Goal: Contribute content: Contribute content

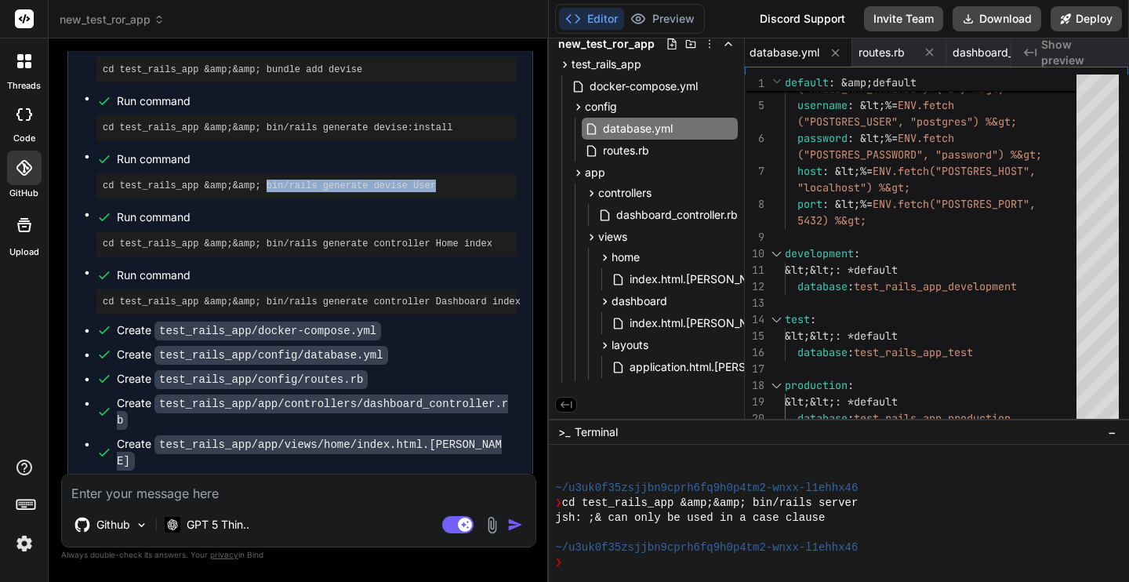
scroll to position [1131, 0]
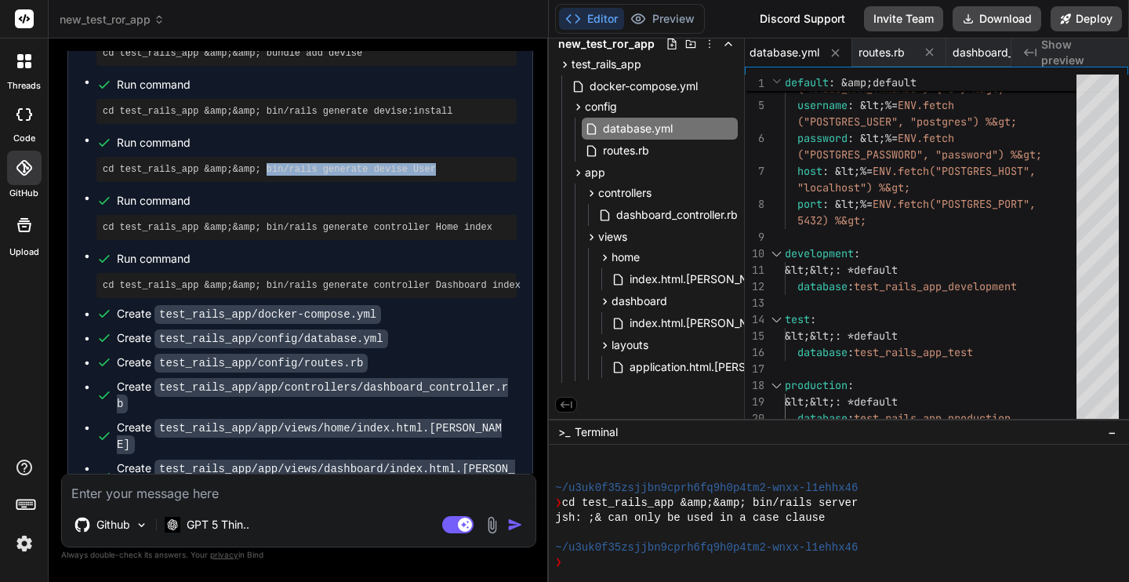
click at [200, 496] on textarea at bounding box center [299, 488] width 474 height 28
type textarea "W"
type textarea "x"
type textarea "Wh"
type textarea "x"
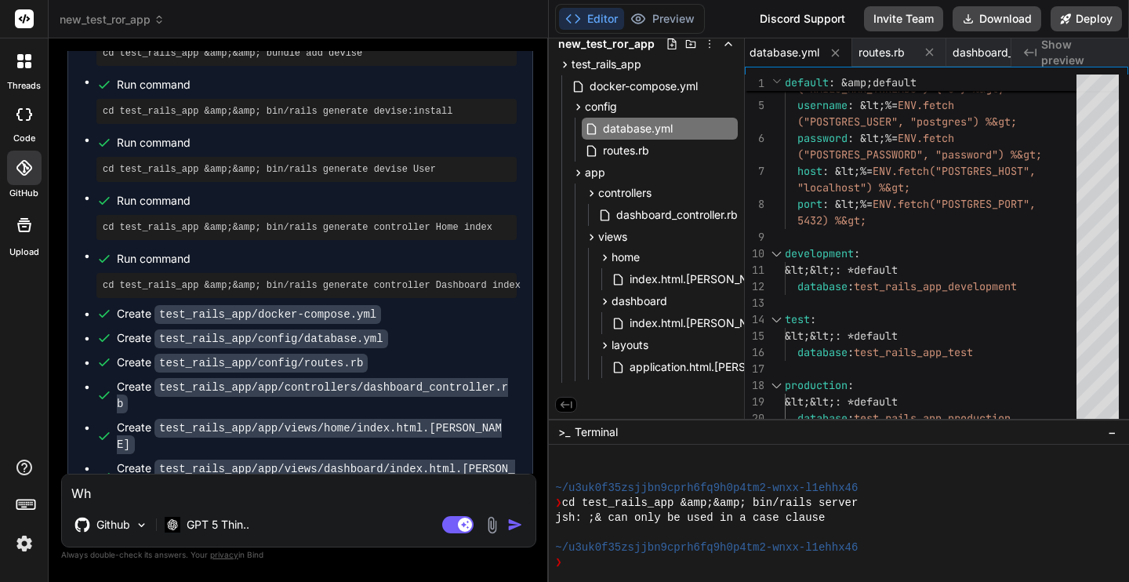
type textarea "Whe"
type textarea "x"
type textarea "When"
type textarea "x"
type textarea "When"
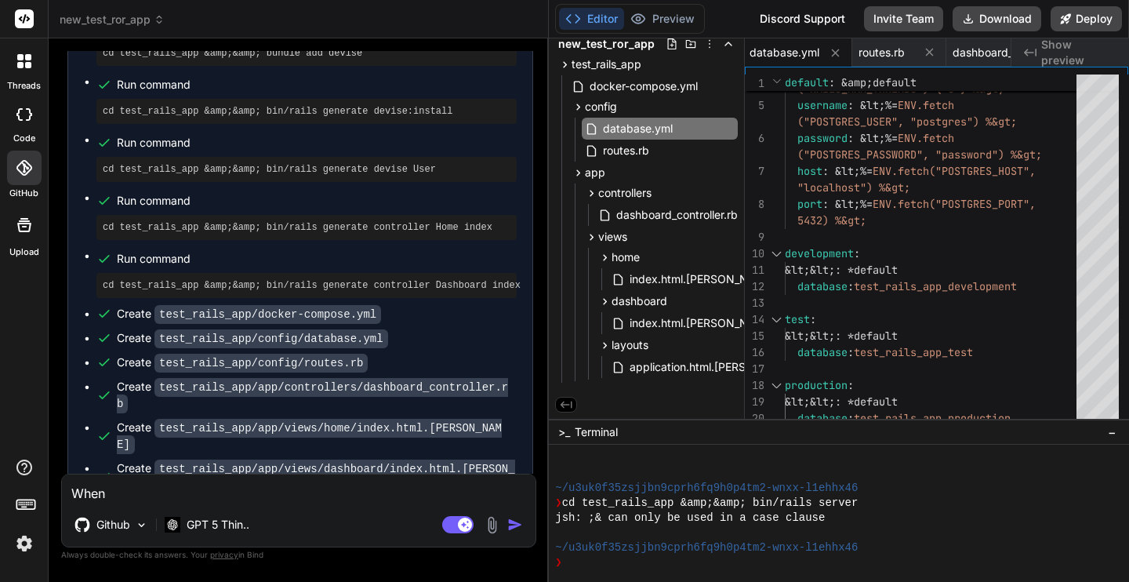
type textarea "x"
type textarea "When c"
type textarea "x"
type textarea "When cr"
type textarea "x"
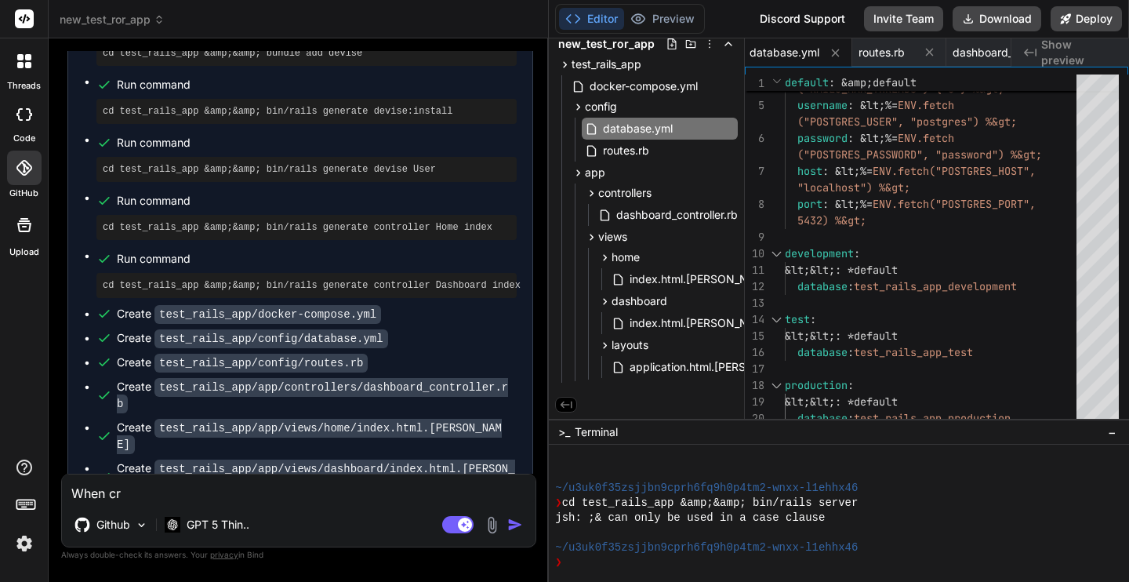
type textarea "When cre"
type textarea "x"
type textarea "When crea"
type textarea "x"
type textarea "When creat"
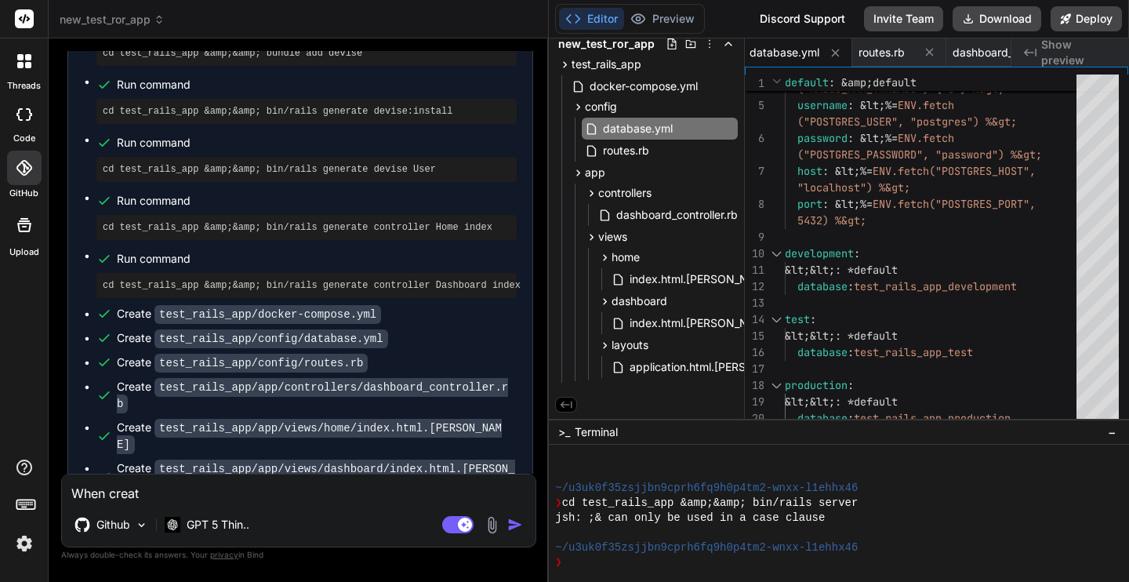
type textarea "x"
type textarea "When creati"
type textarea "x"
type textarea "When creatin"
type textarea "x"
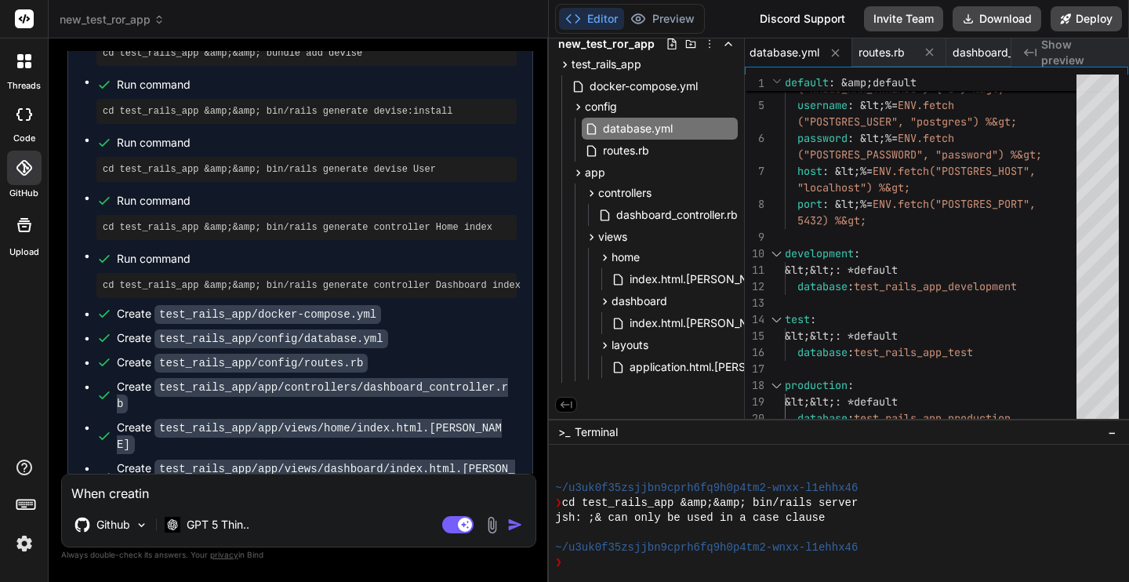
type textarea "When creating"
type textarea "x"
type textarea "When creating"
type textarea "x"
type textarea "When creating t"
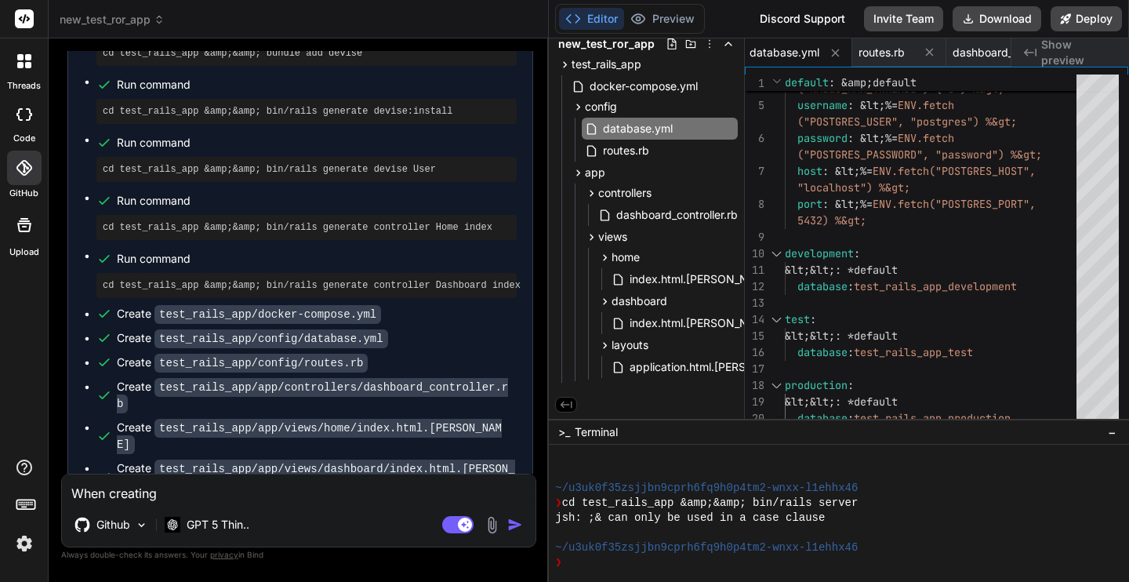
type textarea "x"
type textarea "When creating ta"
type textarea "x"
type textarea "When creating tab"
type textarea "x"
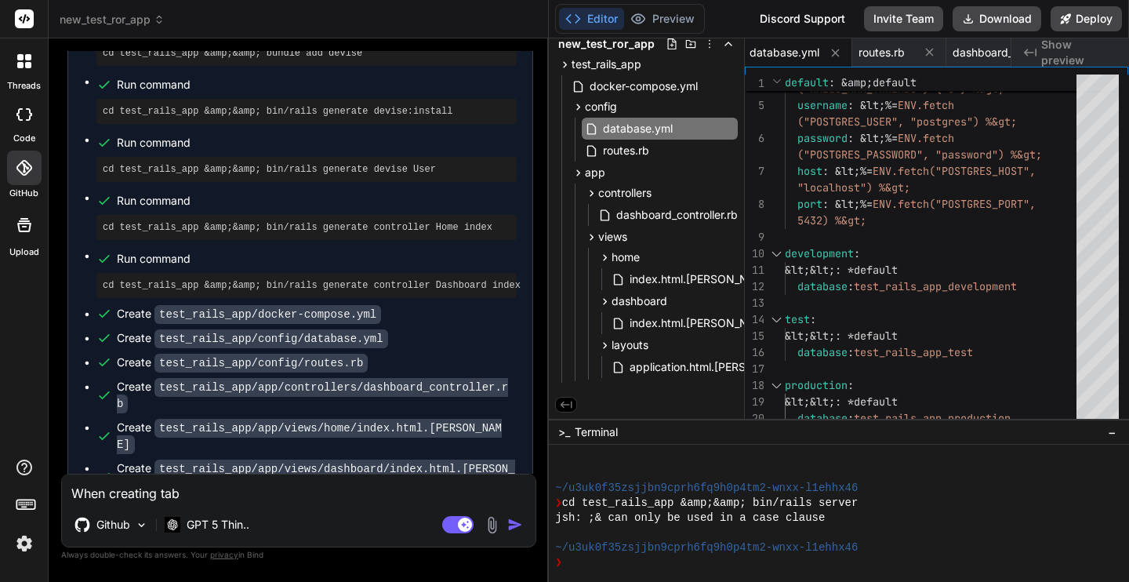
type textarea "When creating tabl"
type textarea "x"
type textarea "When creating table"
type textarea "x"
type textarea "When creating tables"
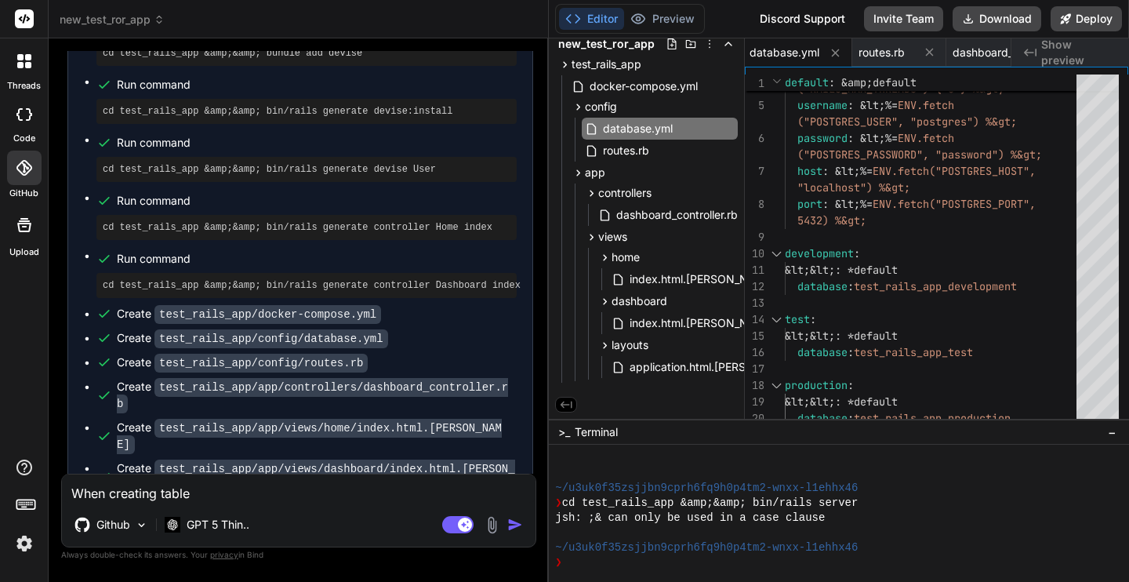
type textarea "x"
type textarea "When creating tables"
type textarea "x"
type textarea "When creating tables w"
type textarea "x"
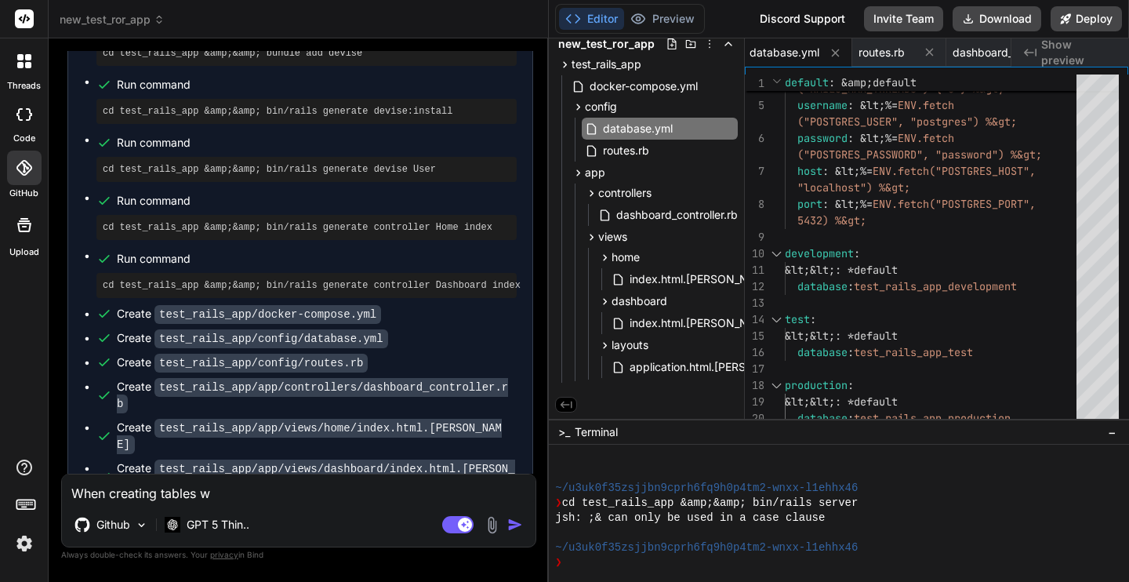
type textarea "When creating tables wi"
type textarea "x"
type textarea "When creating tables wit"
type textarea "x"
type textarea "When creating tables with"
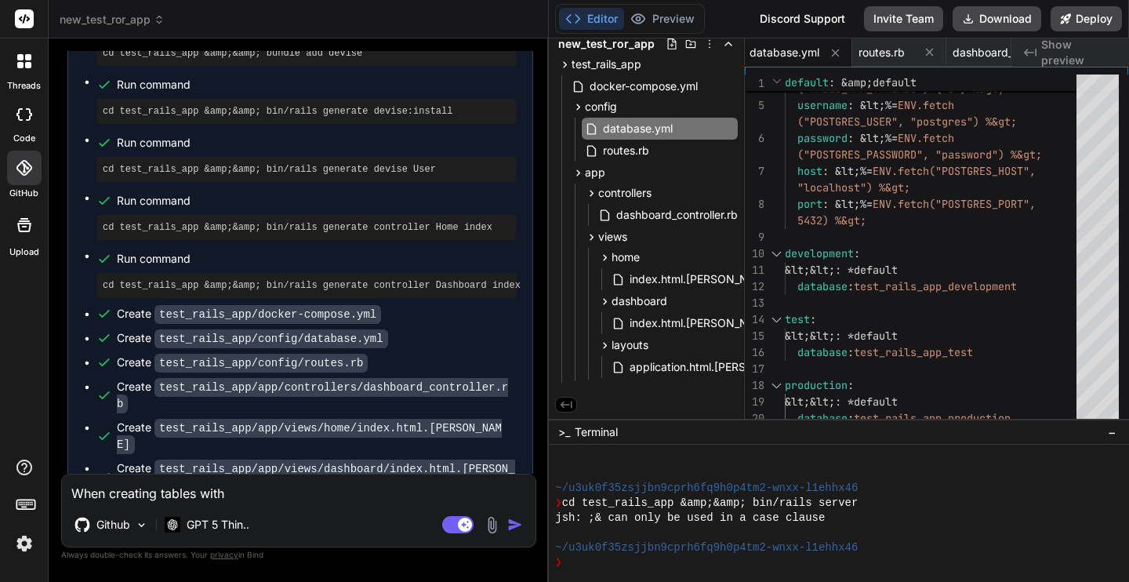
type textarea "x"
type textarea "When creating tables withi"
type textarea "x"
type textarea "When creating tables within"
type textarea "x"
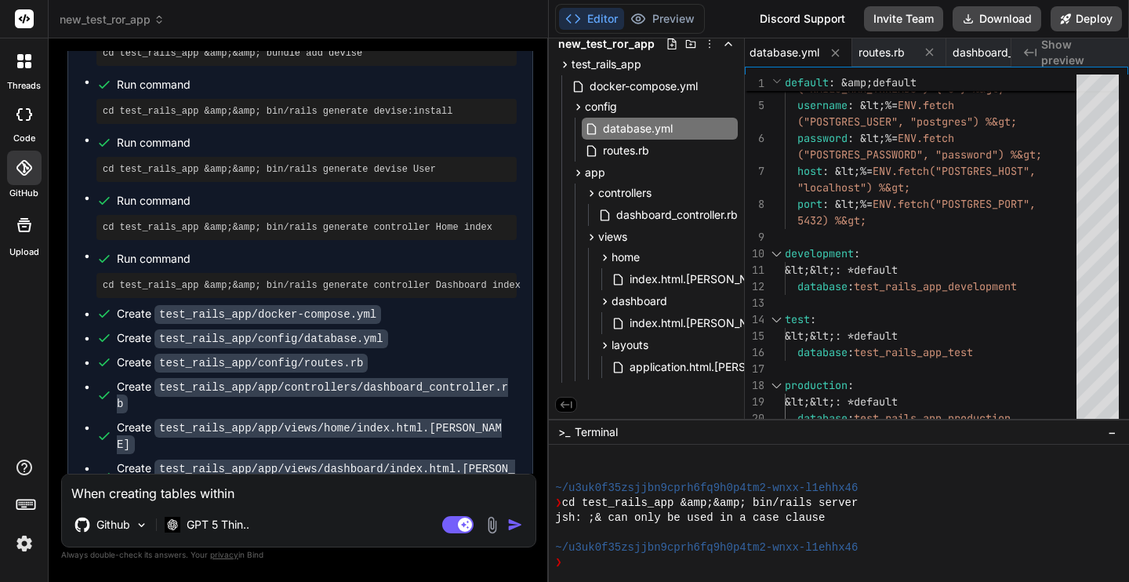
type textarea "When creating tables within"
type textarea "x"
type textarea "When creating tables within m"
type textarea "x"
type textarea "When creating tables within my"
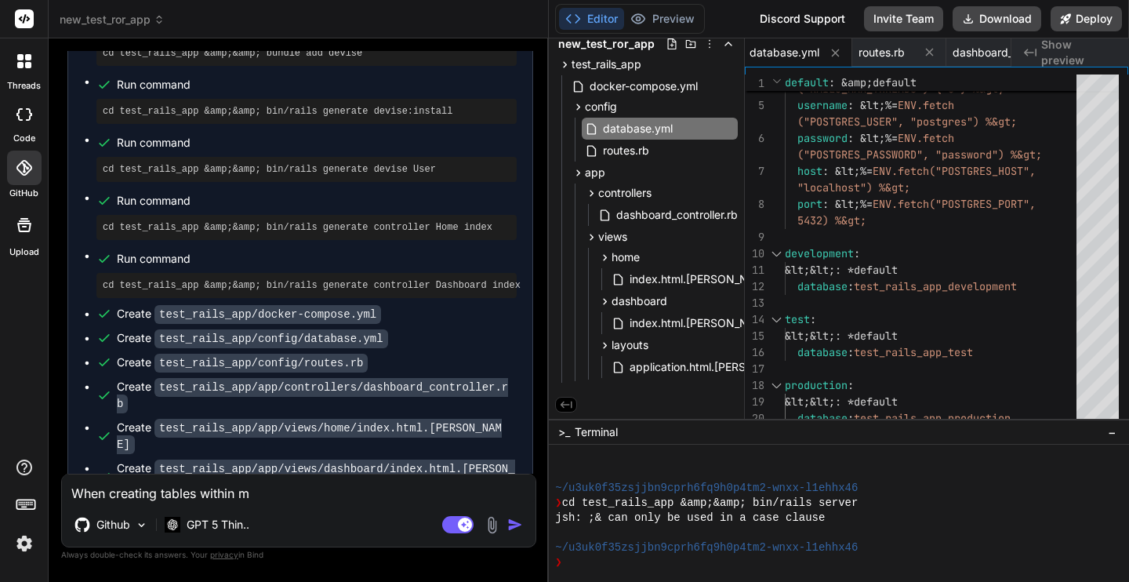
type textarea "x"
type textarea "When creating tables within my"
type textarea "x"
type textarea "When creating tables within my d"
type textarea "x"
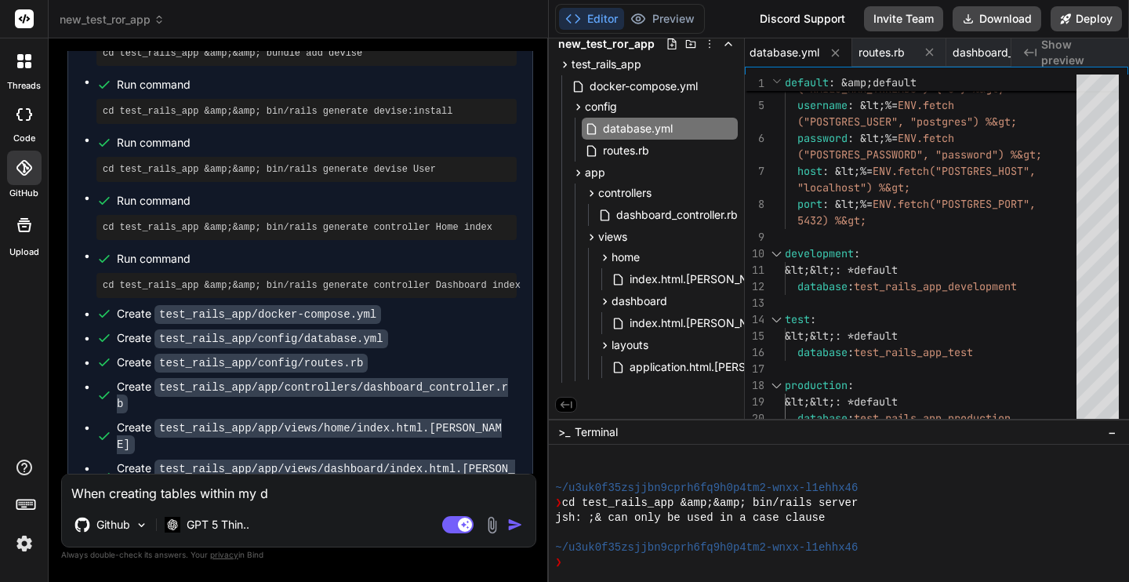
type textarea "When creating tables within my da"
type textarea "x"
type textarea "When creating tables within my dat"
type textarea "x"
type textarea "When creating tables within my data"
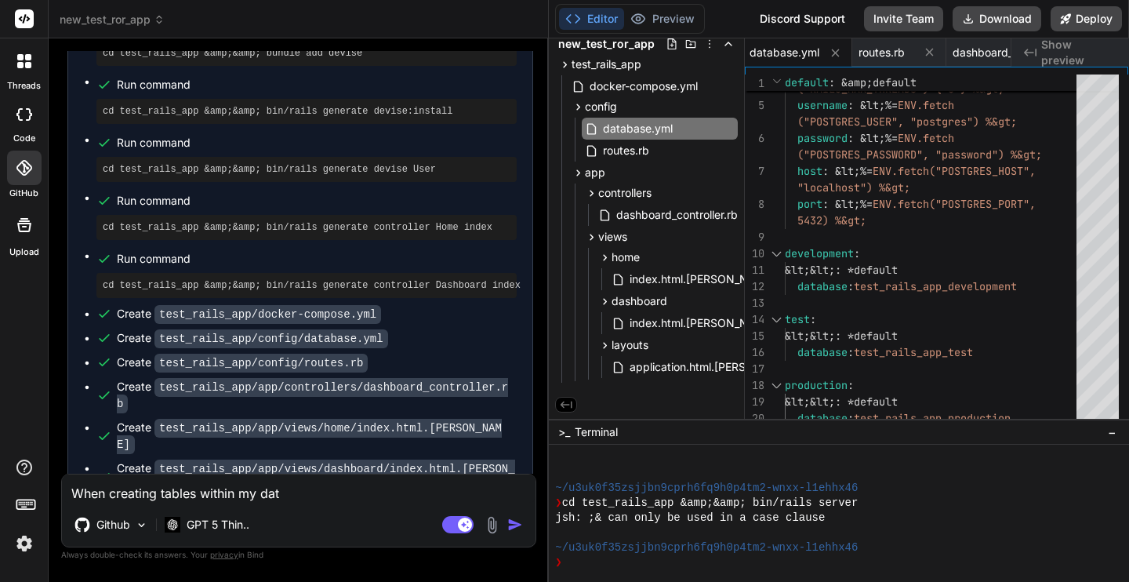
type textarea "x"
type textarea "When creating tables within my datab"
type textarea "x"
type textarea "When creating tables within my databa"
type textarea "x"
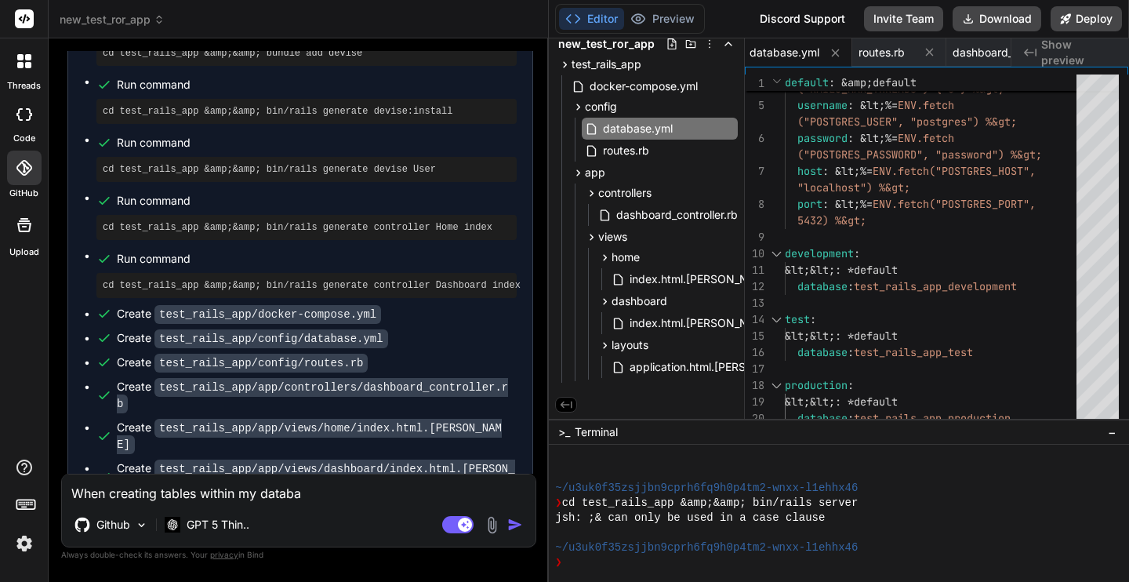
type textarea "When creating tables within my databas"
type textarea "x"
type textarea "When creating tables within my database"
type textarea "x"
type textarea "When creating tables within my database,"
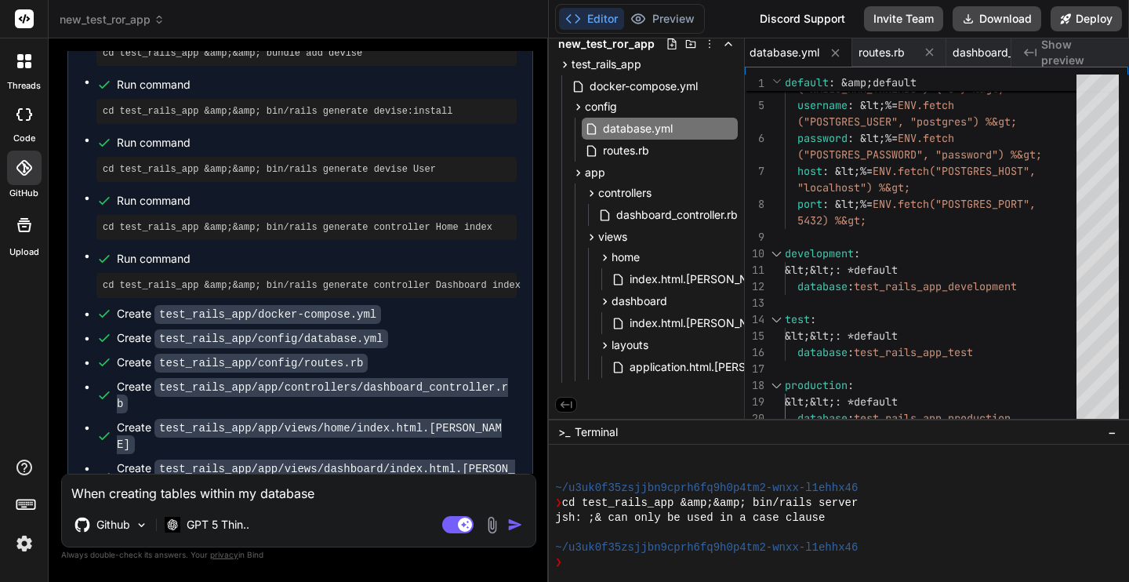
type textarea "x"
type textarea "When creating tables within my database,"
type textarea "x"
type textarea "When creating tables within my database, I"
type textarea "x"
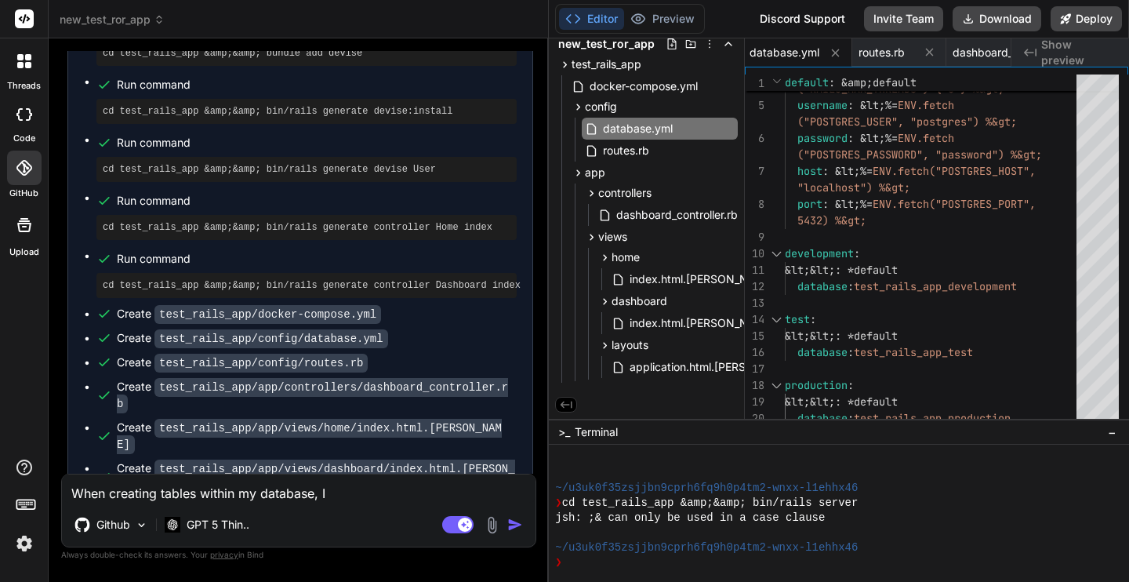
type textarea "When creating tables within my database, I"
type textarea "x"
type textarea "When creating tables within my database, I p"
type textarea "x"
type textarea "When creating tables within my database, I pr"
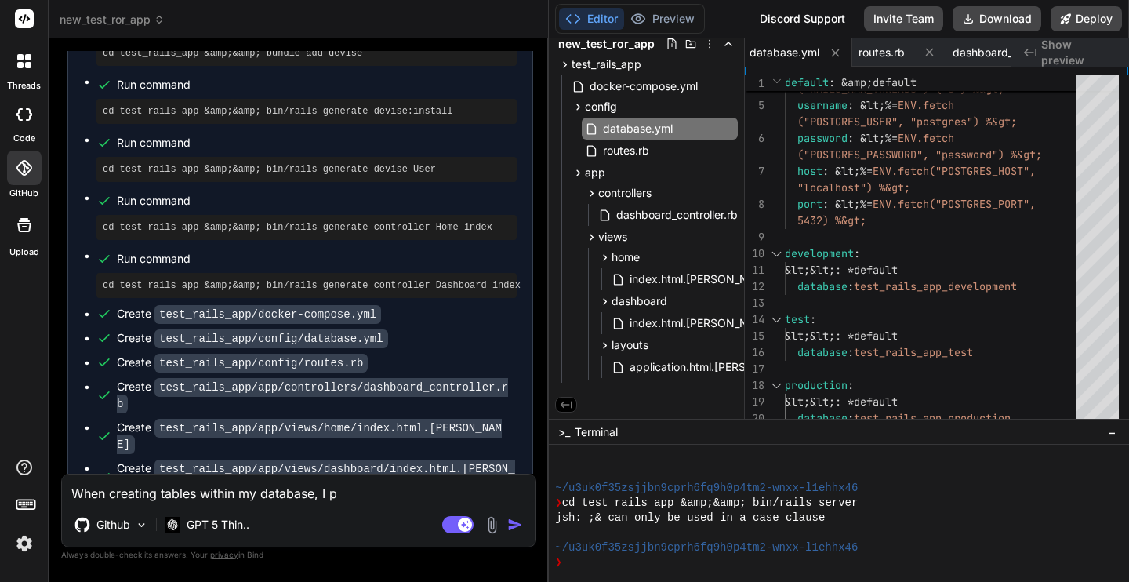
type textarea "x"
type textarea "When creating tables within my database, I pre"
type textarea "x"
type textarea "When creating tables within my database, I pref"
type textarea "x"
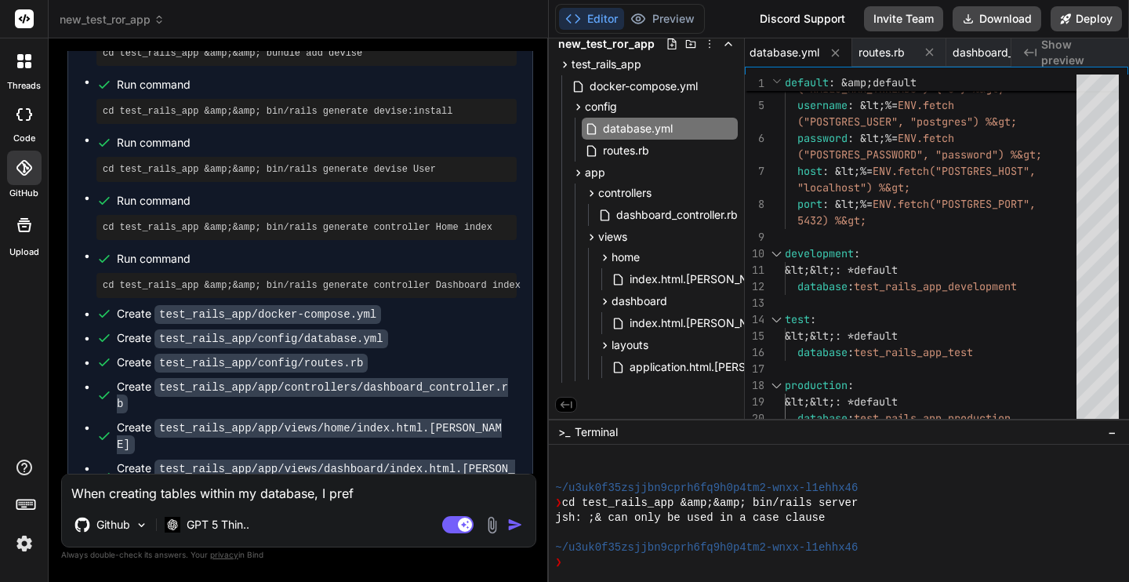
type textarea "When creating tables within my database, I prefe"
type textarea "x"
type textarea "When creating tables within my database, I prefer"
type textarea "x"
type textarea "When creating tables within my database, I prefer"
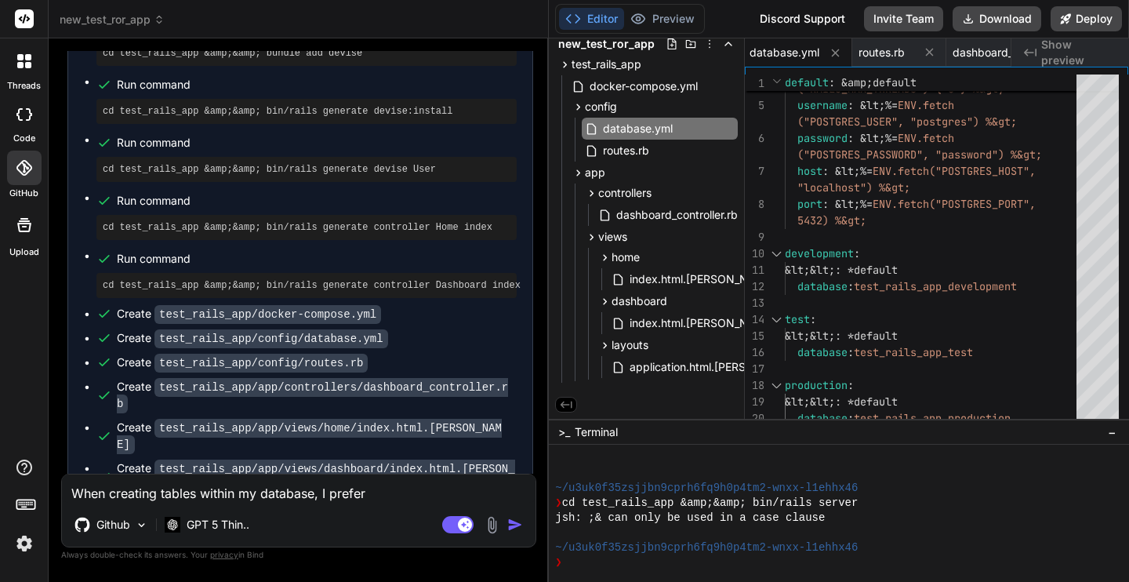
type textarea "x"
type textarea "When creating tables within my database, I prefer t"
type textarea "x"
type textarea "When creating tables within my database, I prefer to"
type textarea "x"
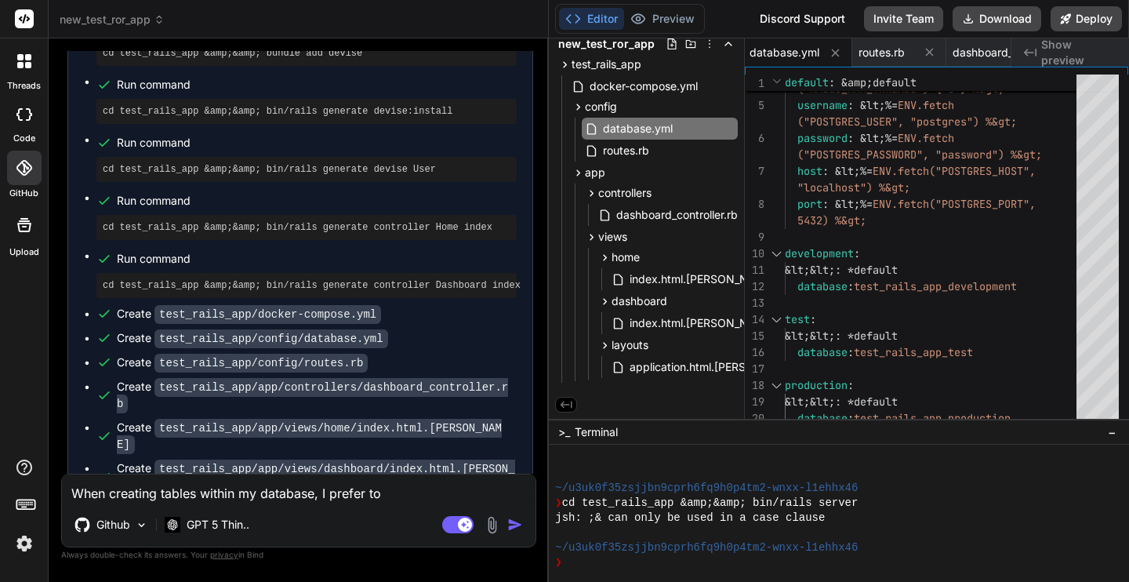
type textarea "When creating tables within my database, I prefer to"
type textarea "x"
type textarea "When creating tables within my database, I prefer to h"
type textarea "x"
type textarea "When creating tables within my database, I prefer to ha"
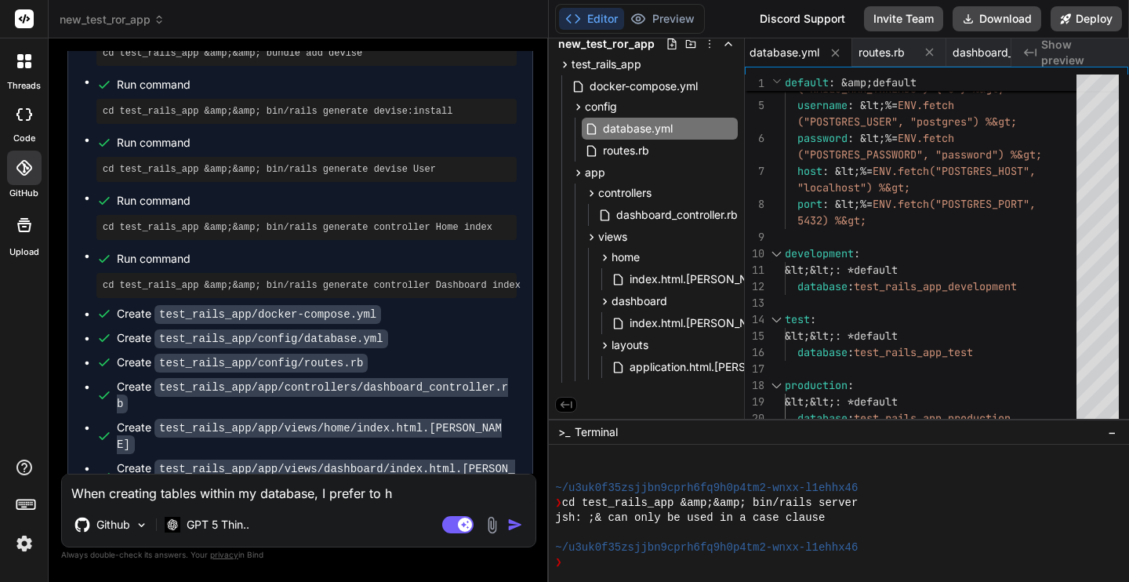
type textarea "x"
type textarea "When creating tables within my database, I prefer to hav"
type textarea "x"
type textarea "When creating tables within my database, I prefer to have"
type textarea "x"
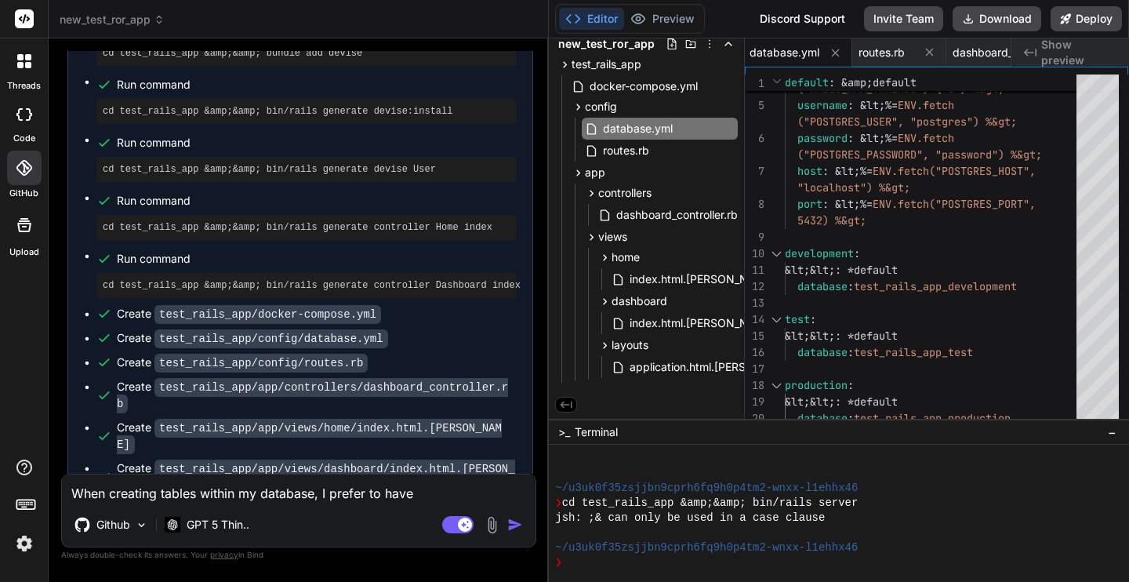
type textarea "When creating tables within my database, I prefer to have"
type textarea "x"
type textarea "When creating tables within my database, I prefer to have t"
type textarea "x"
type textarea "When creating tables within my database, I prefer to have th"
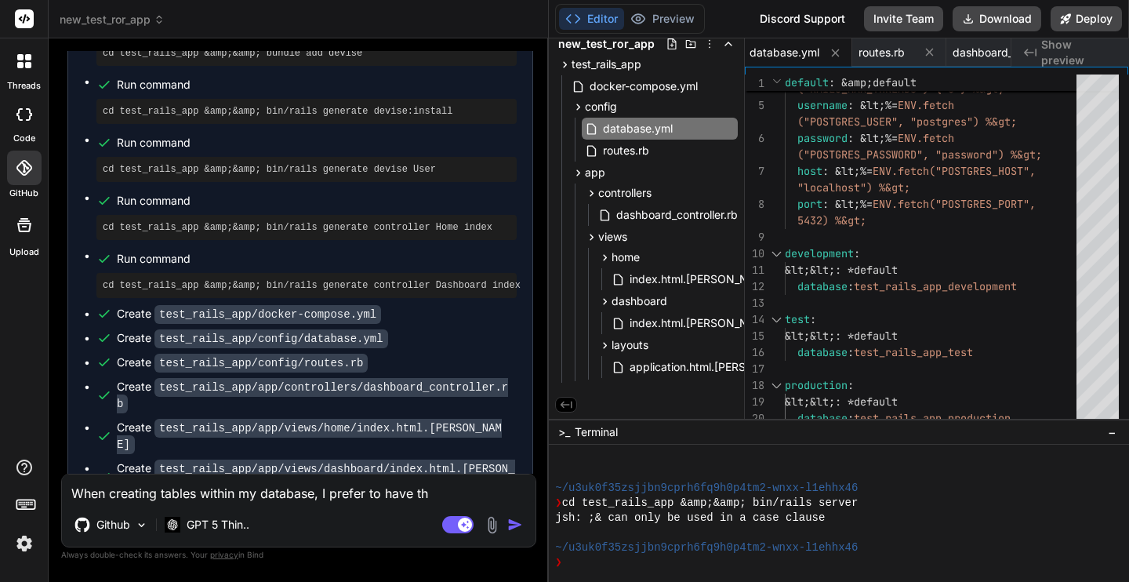
type textarea "x"
type textarea "When creating tables within my database, I prefer to have the"
type textarea "x"
type textarea "When creating tables within my database, I prefer to have the"
type textarea "x"
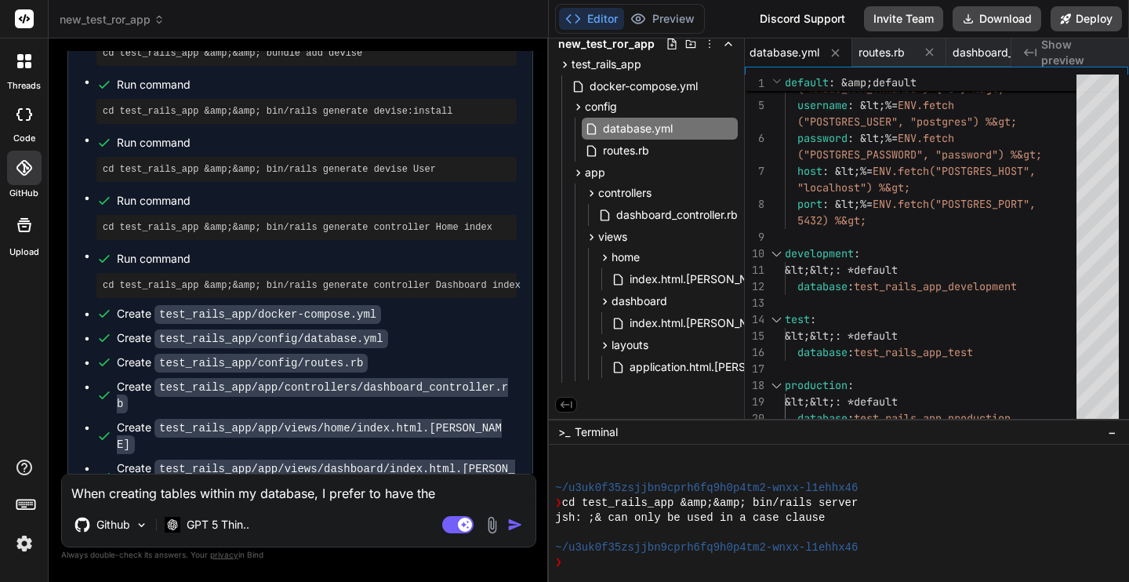
type textarea "When creating tables within my database, I prefer to have the c"
type textarea "x"
type textarea "When creating tables within my database, I prefer to have the cr"
type textarea "x"
type textarea "When creating tables within my database, I prefer to have the cre"
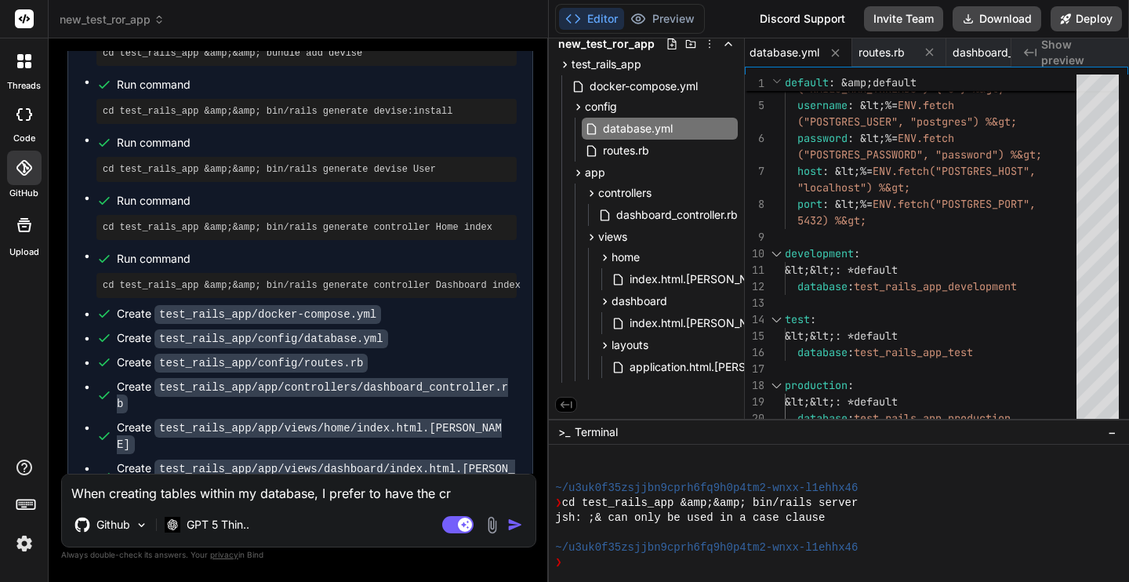
type textarea "x"
type textarea "When creating tables within my database, I prefer to have the crea"
type textarea "x"
type textarea "When creating tables within my database, I prefer to have the creat"
type textarea "x"
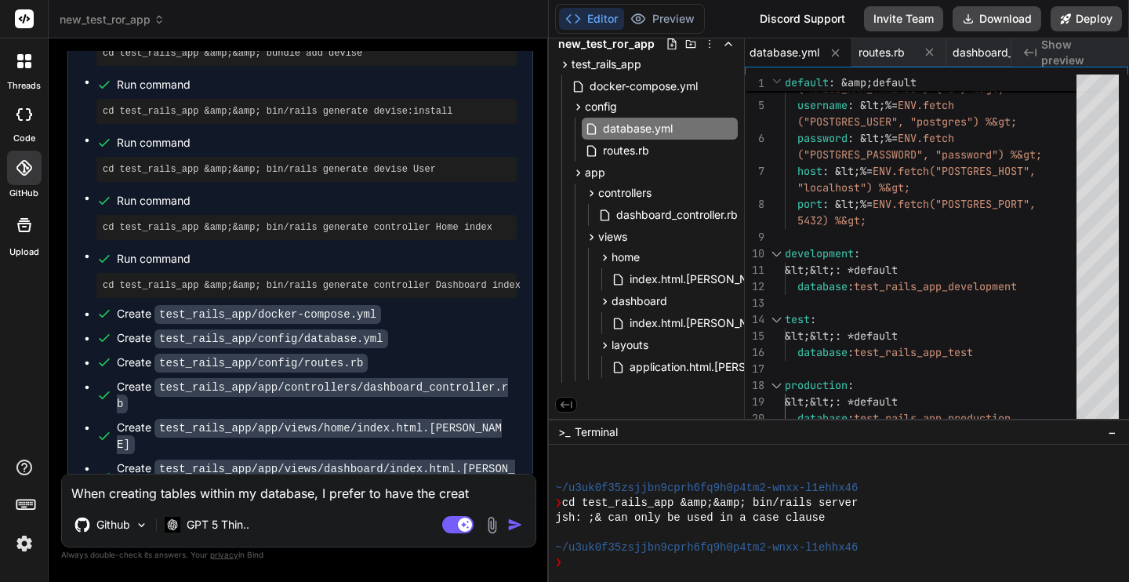
type textarea "When creating tables within my database, I prefer to have the `"
type textarea "x"
paste textarea "t.datetime "created_at", null: false"
type textarea "When creating tables within my database, I prefer to have the `t.datetime "crea…"
type textarea "x"
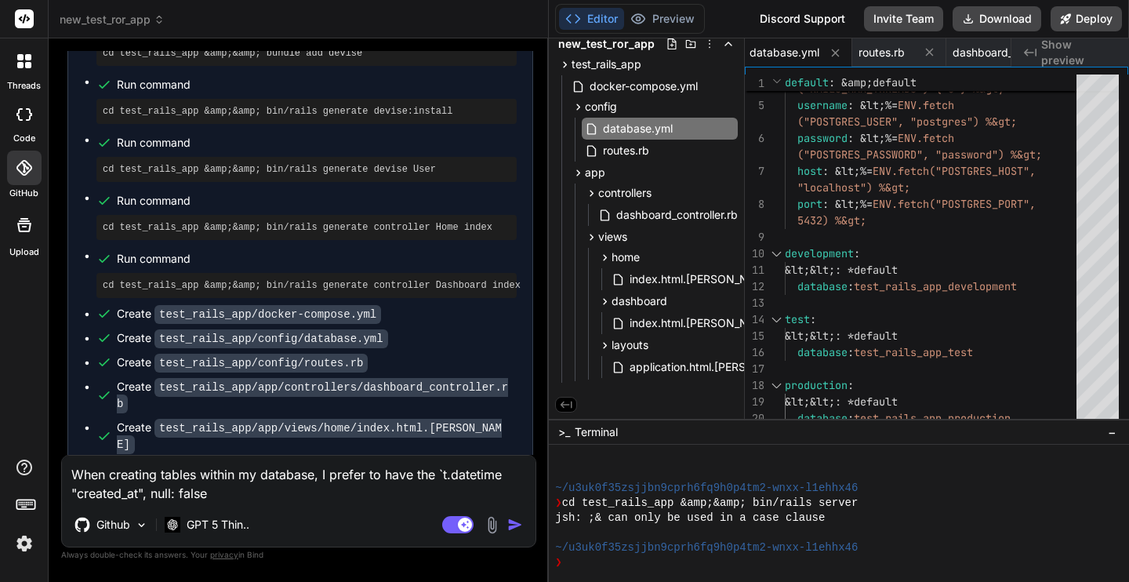
type textarea "When creating tables within my database, I prefer to have the `t.datetime "crea…"
type textarea "x"
type textarea "When creating tables within my database, I prefer to have the `t.datetime "crea…"
type textarea "x"
type textarea "When creating tables within my database, I prefer to have the `t.datetime "crea…"
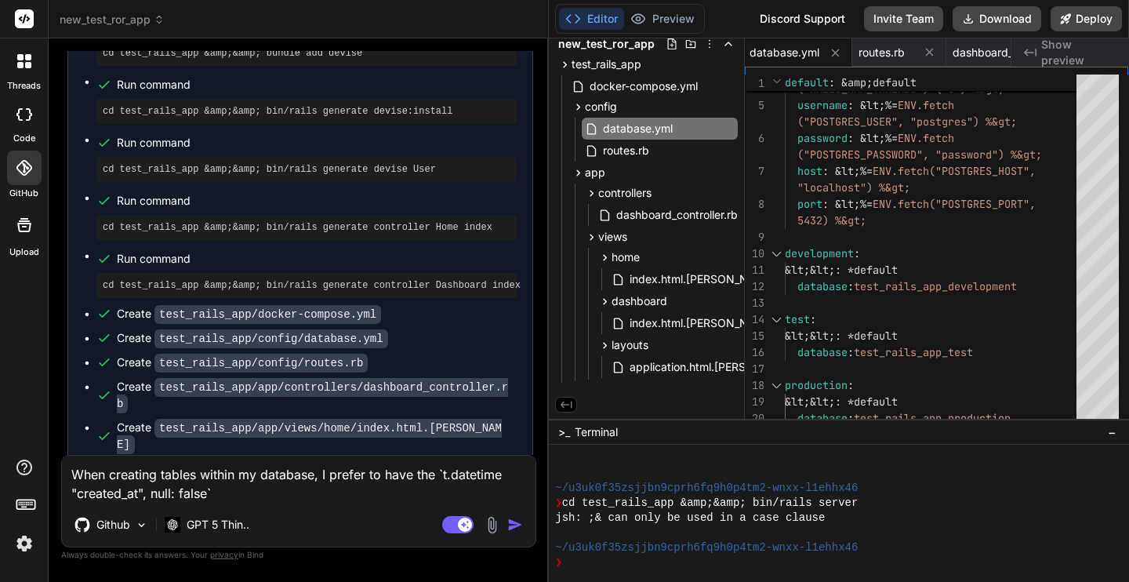
type textarea "x"
type textarea "When creating tables within my database, I prefer to have the `t.datetime "crea…"
type textarea "x"
type textarea "When creating tables within my database, I prefer to have the `t.datetime "crea…"
type textarea "x"
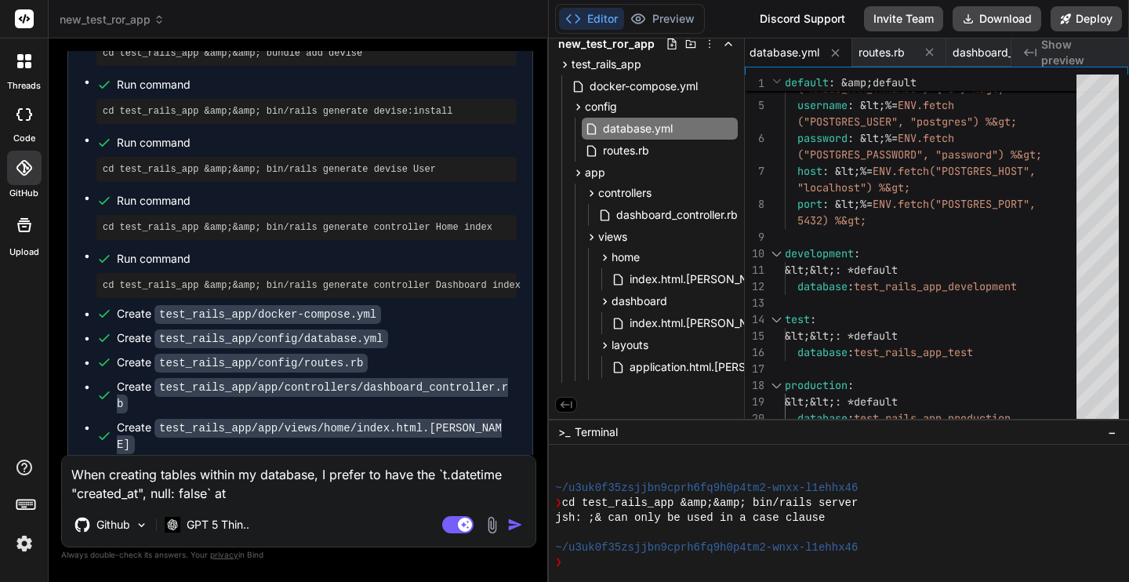
type textarea "When creating tables within my database, I prefer to have the `t.datetime "crea…"
type textarea "x"
type textarea "When creating tables within my database, I prefer to have the `t.datetime "crea…"
type textarea "x"
type textarea "When creating tables within my database, I prefer to have the `t.datetime "crea…"
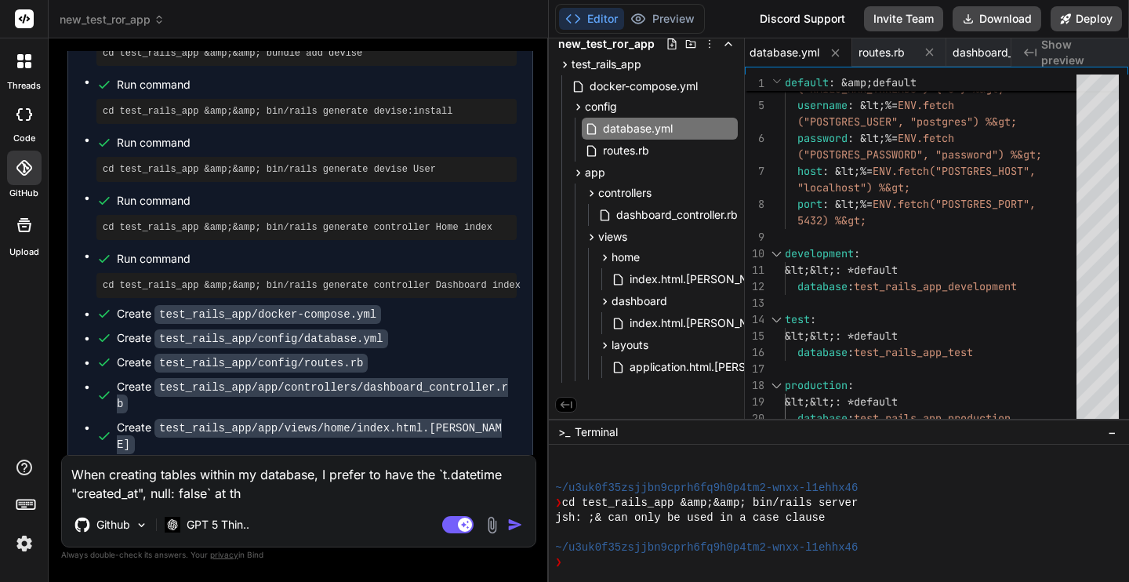
type textarea "x"
type textarea "When creating tables within my database, I prefer to have the `t.datetime "crea…"
type textarea "x"
type textarea "When creating tables within my database, I prefer to have the `t.datetime "crea…"
type textarea "x"
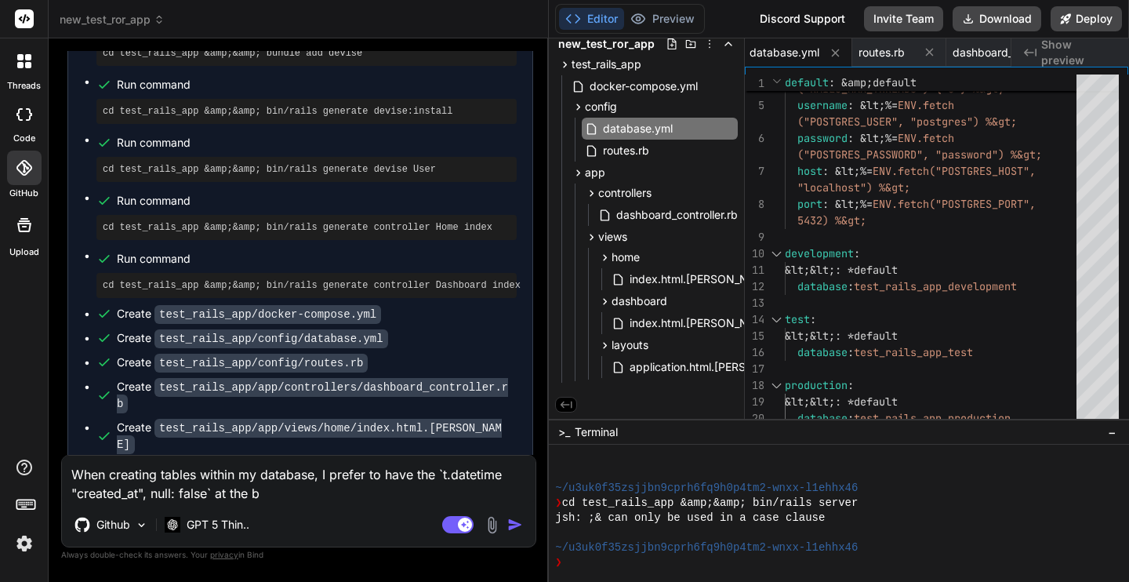
type textarea "When creating tables within my database, I prefer to have the `t.datetime "crea…"
type textarea "x"
type textarea "When creating tables within my database, I prefer to have the `t.datetime "crea…"
type textarea "x"
type textarea "When creating tables within my database, I prefer to have the `t.datetime "crea…"
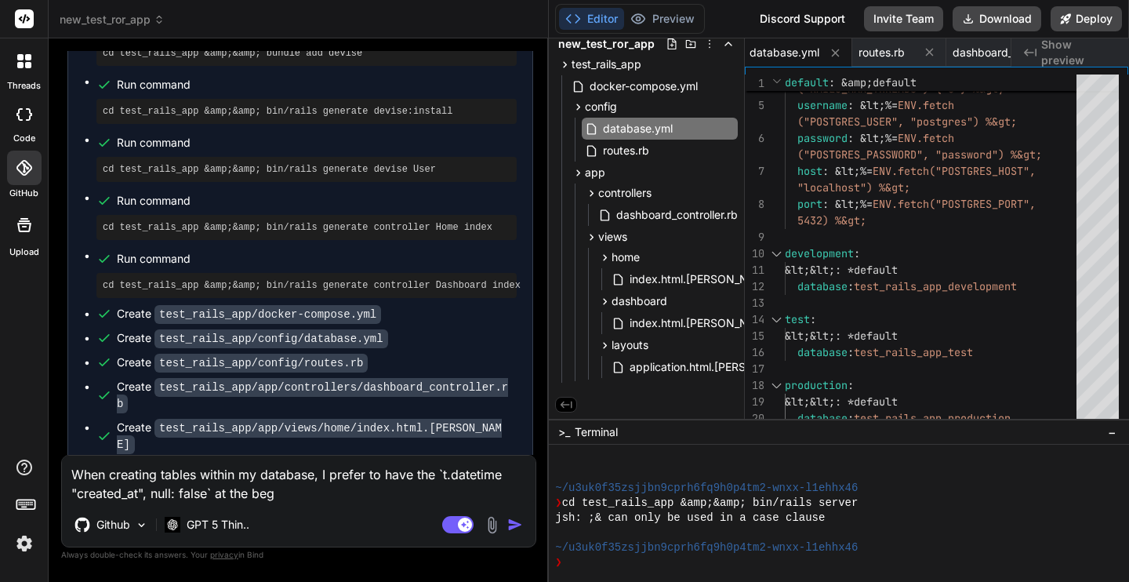
type textarea "x"
type textarea "When creating tables within my database, I prefer to have the `t.datetime "crea…"
type textarea "x"
type textarea "When creating tables within my database, I prefer to have the `t.datetime "crea…"
type textarea "x"
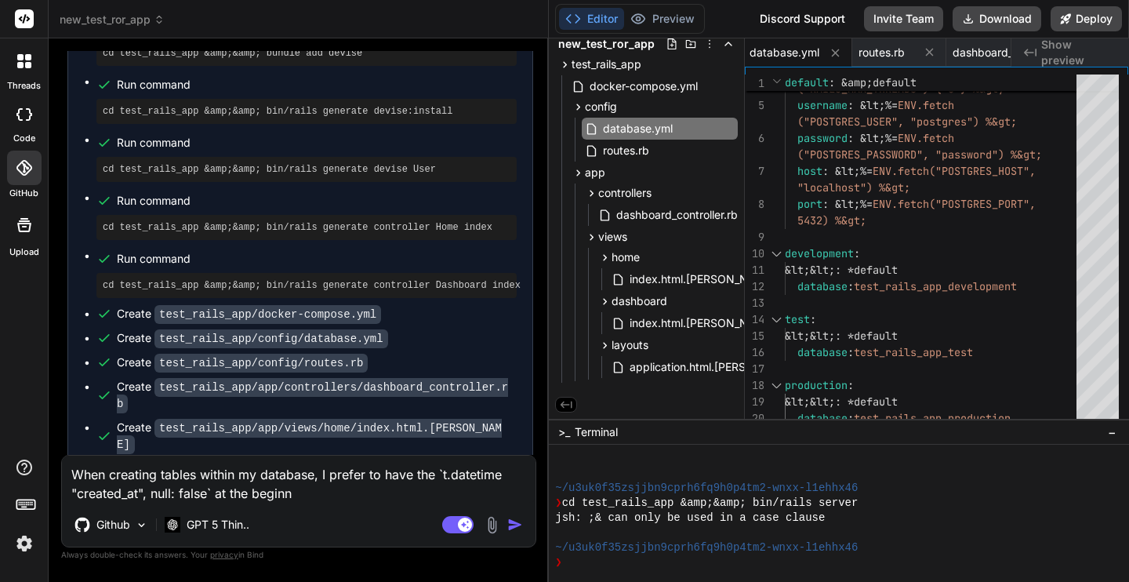
type textarea "When creating tables within my database, I prefer to have the `t.datetime "crea…"
type textarea "x"
type textarea "When creating tables within my database, I prefer to have the `t.datetime "crea…"
type textarea "x"
type textarea "When creating tables within my database, I prefer to have the `t.datetime "crea…"
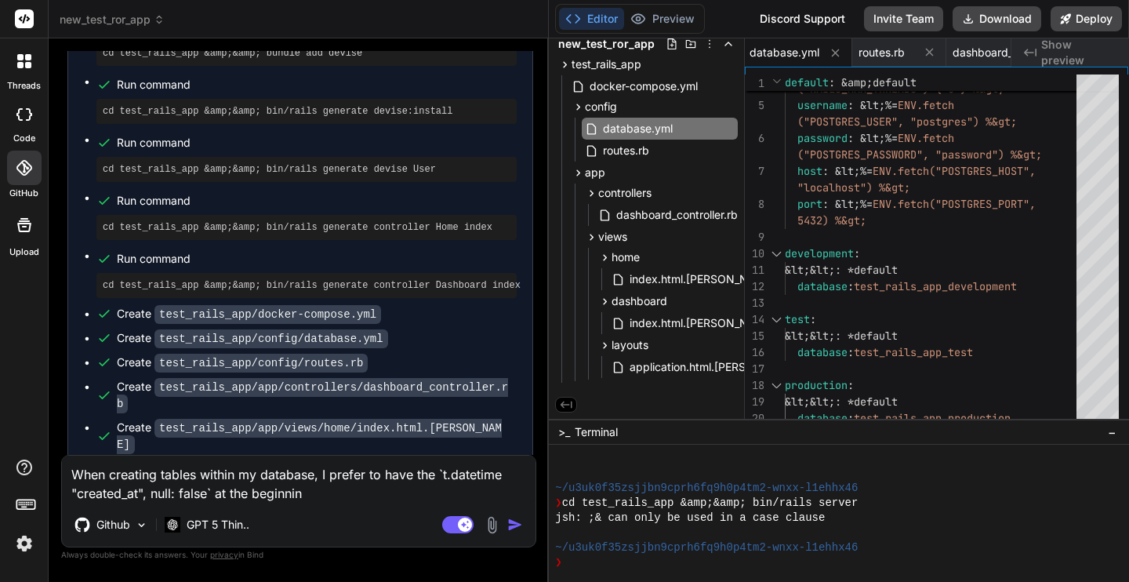
type textarea "x"
type textarea "When creating tables within my database, I prefer to have the `t.datetime "crea…"
type textarea "x"
type textarea "When creating tables within my database, I prefer to have the `t.datetime "crea…"
type textarea "x"
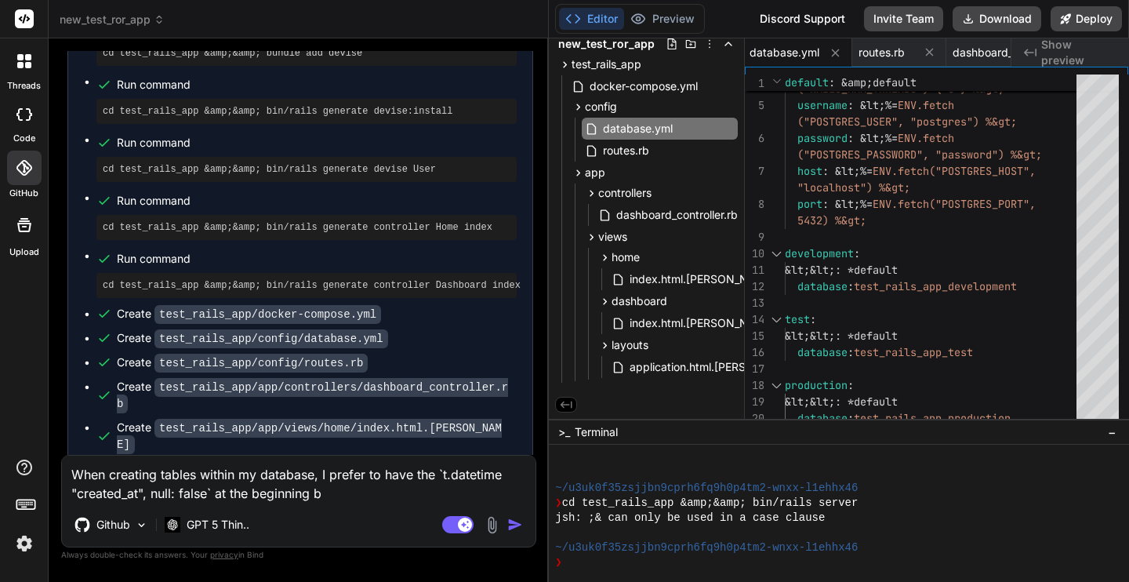
type textarea "When creating tables within my database, I prefer to have the `t.datetime "crea…"
type textarea "x"
type textarea "When creating tables within my database, I prefer to have the `t.datetime "crea…"
type textarea "x"
type textarea "When creating tables within my database, I prefer to have the `t.datetime "crea…"
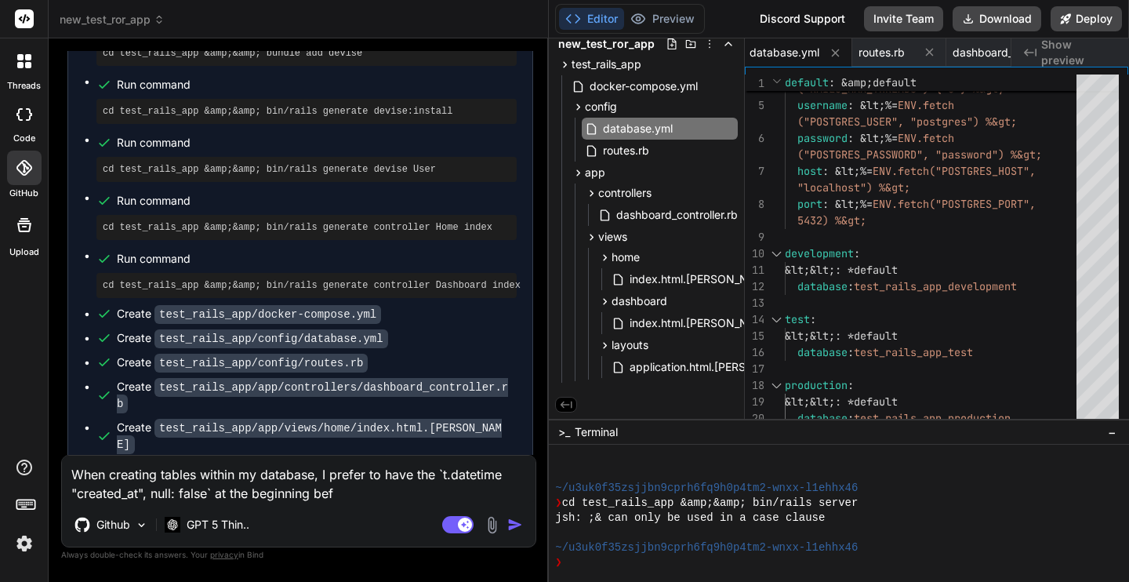
type textarea "x"
type textarea "When creating tables within my database, I prefer to have the `t.datetime "crea…"
type textarea "x"
type textarea "When creating tables within my database, I prefer to have the `t.datetime "crea…"
type textarea "x"
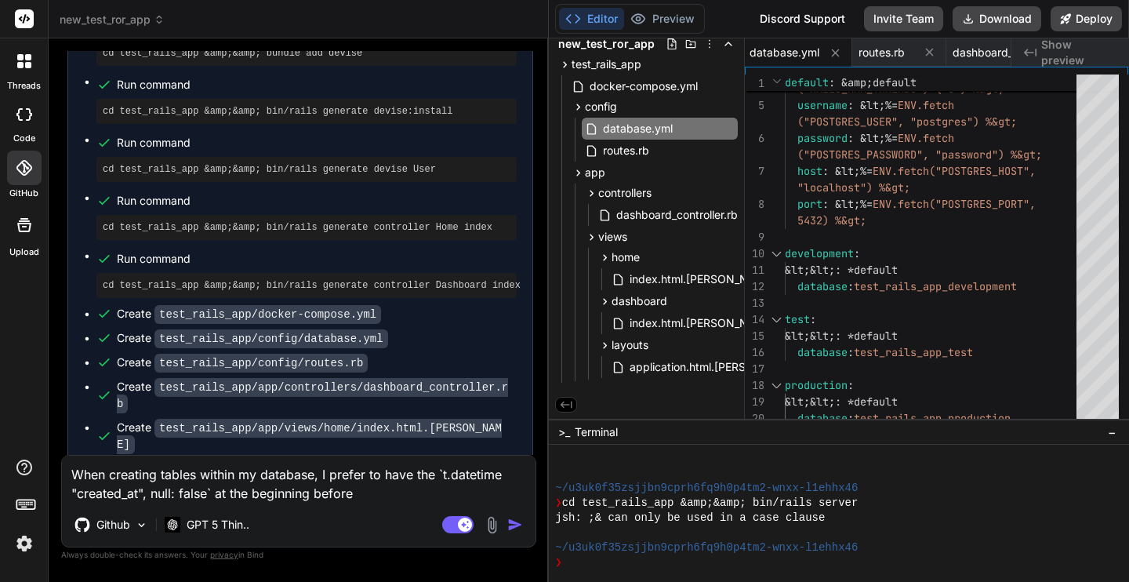
type textarea "When creating tables within my database, I prefer to have the `t.datetime "crea…"
type textarea "x"
type textarea "When creating tables within my database, I prefer to have the `t.datetime "crea…"
type textarea "x"
type textarea "When creating tables within my database, I prefer to have the `t.datetime "crea…"
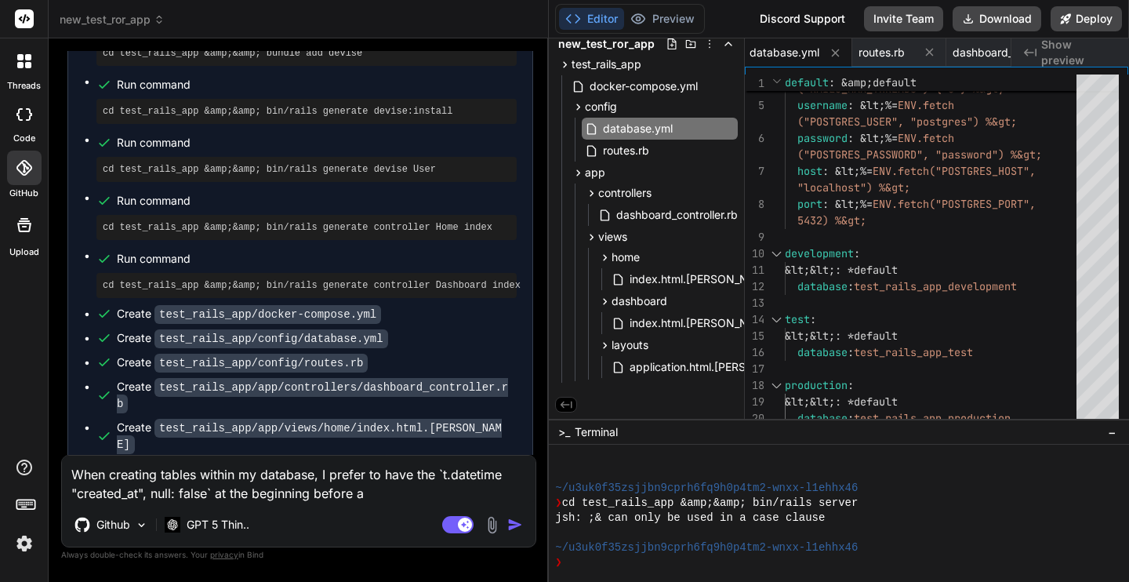
type textarea "x"
type textarea "When creating tables within my database, I prefer to have the `t.datetime "crea…"
type textarea "x"
type textarea "When creating tables within my database, I prefer to have the `t.datetime "crea…"
type textarea "x"
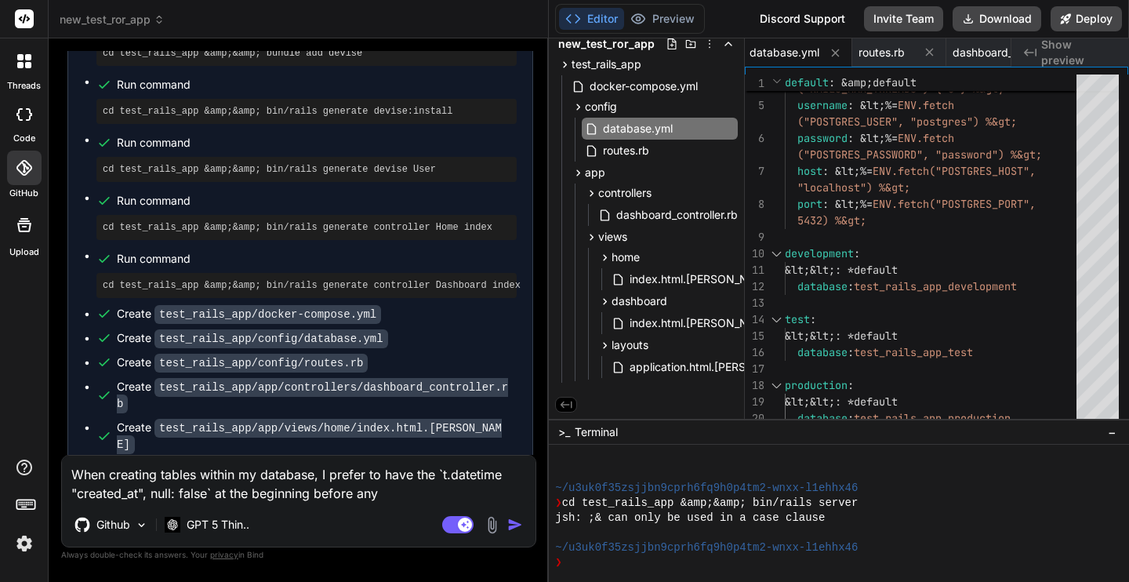
type textarea "When creating tables within my database, I prefer to have the `t.datetime "crea…"
type textarea "x"
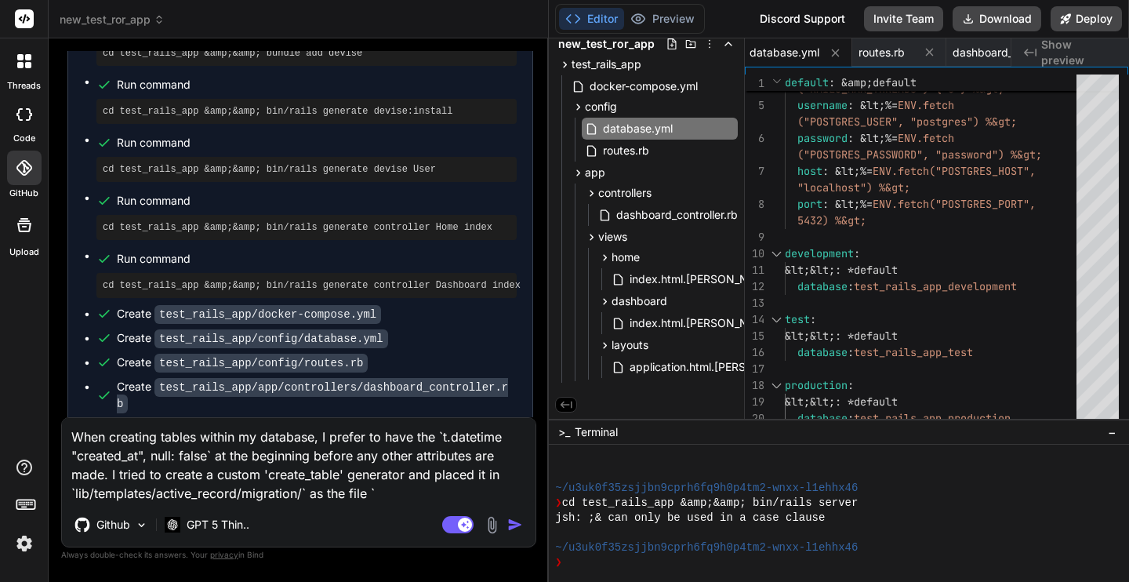
paste textarea "[URL][DOMAIN_NAME]"
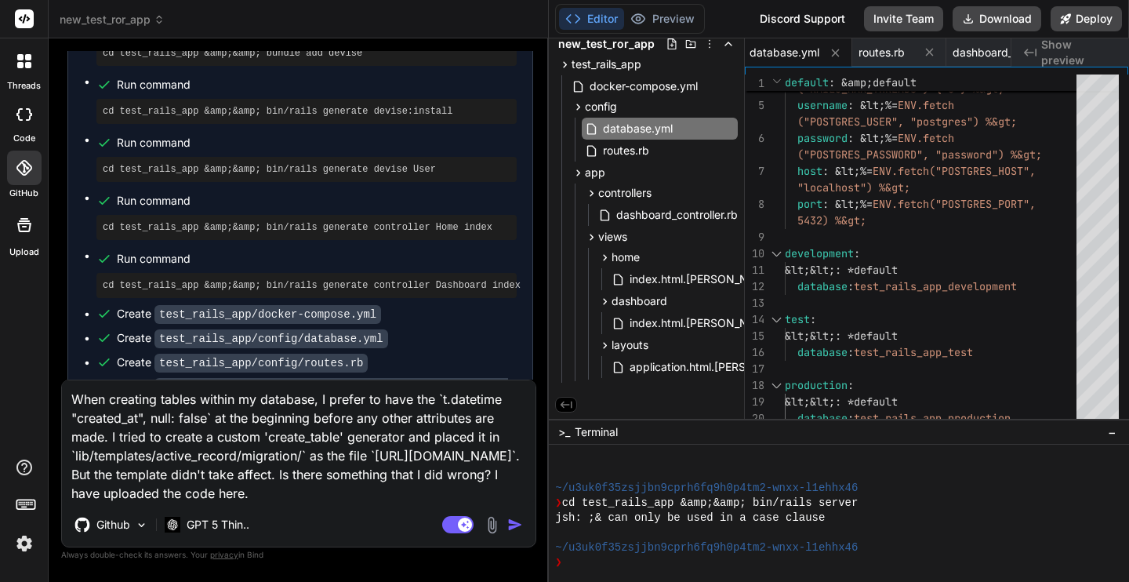
click at [492, 520] on img at bounding box center [492, 525] width 18 height 18
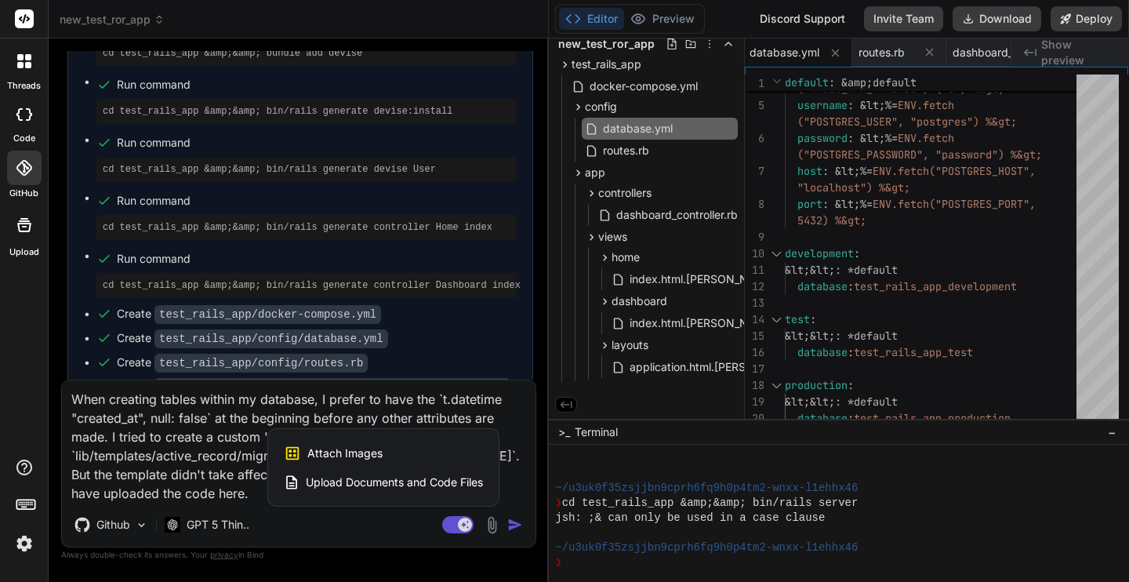
click at [449, 478] on span "Upload Documents and Code Files" at bounding box center [394, 482] width 177 height 16
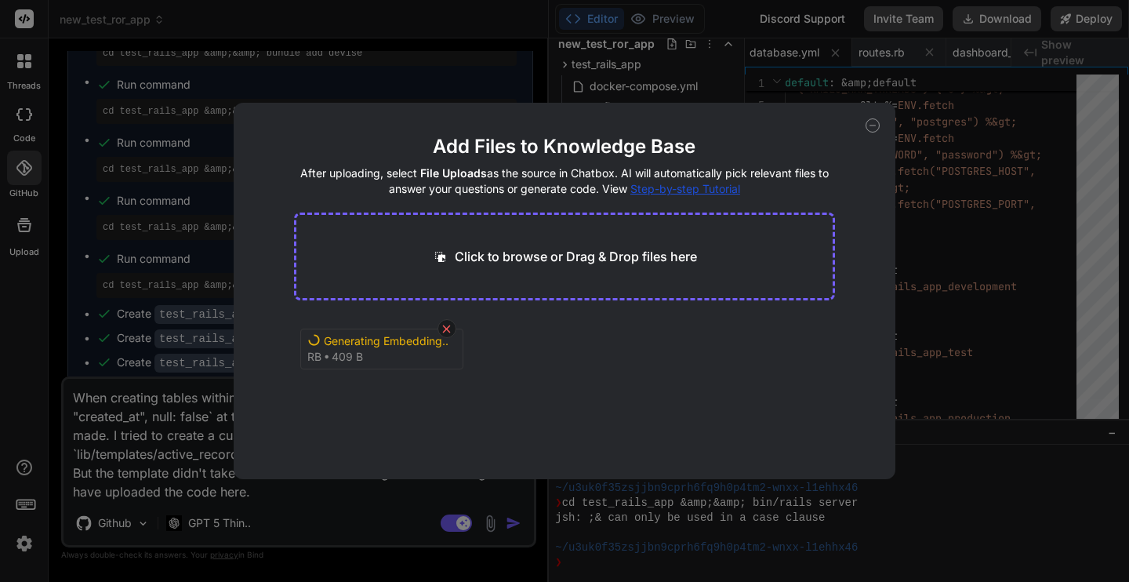
click at [445, 328] on icon at bounding box center [447, 329] width 8 height 8
click at [816, 430] on button "Finish" at bounding box center [807, 431] width 55 height 31
click at [871, 124] on icon at bounding box center [873, 125] width 14 height 14
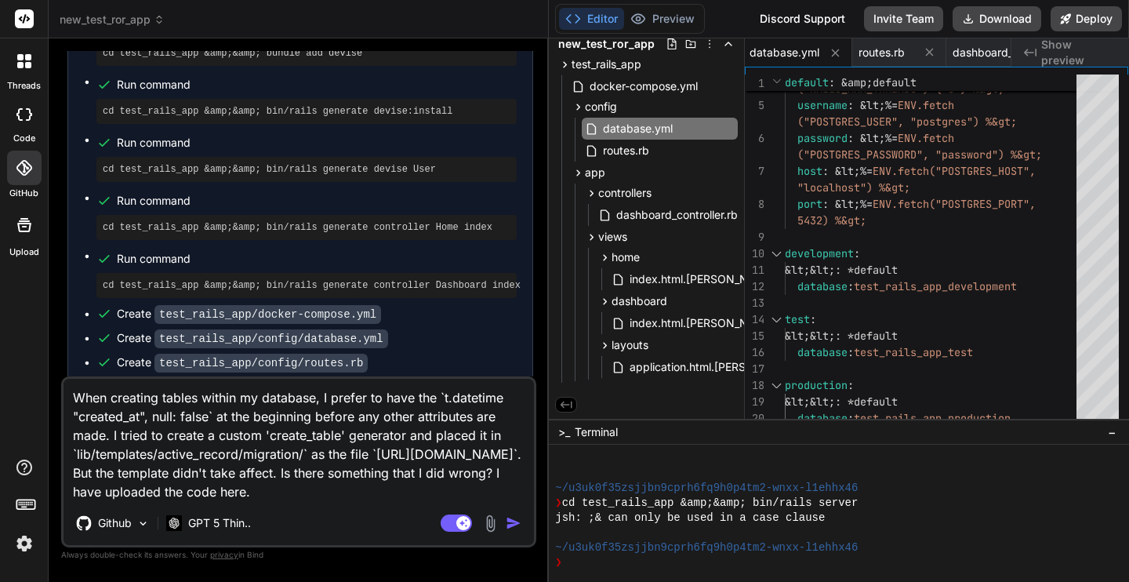
click at [410, 488] on textarea "When creating tables within my database, I prefer to have the `t.datetime "crea…" at bounding box center [299, 440] width 470 height 122
paste textarea "[URL][DOMAIN_NAME]"
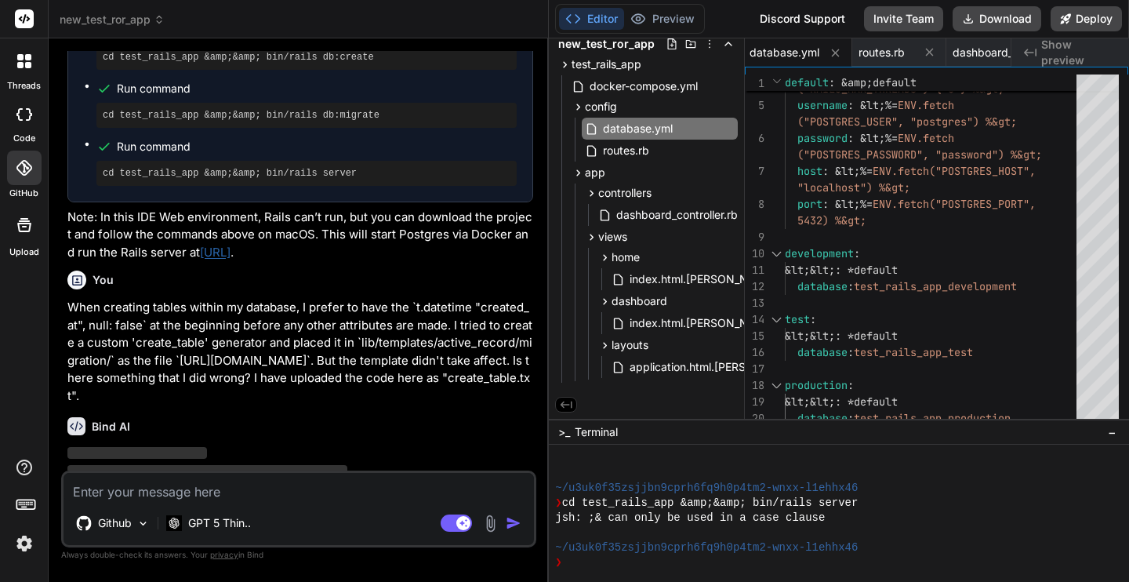
scroll to position [1720, 0]
